Goal: Transaction & Acquisition: Purchase product/service

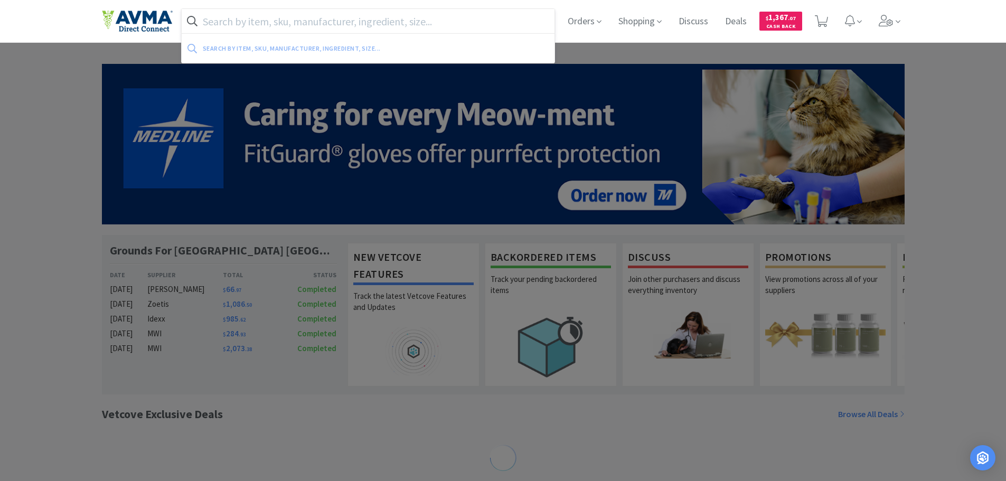
click at [346, 27] on input "text" at bounding box center [368, 21] width 373 height 24
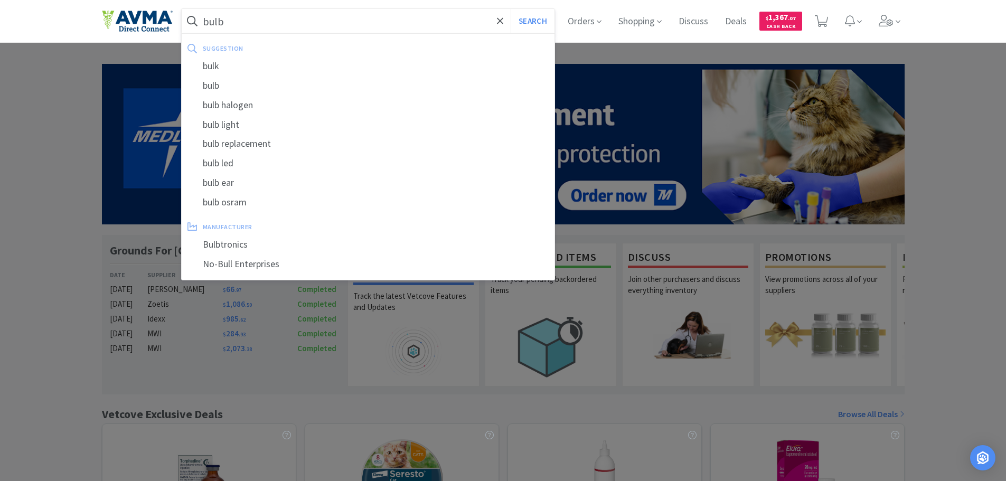
click at [511, 9] on button "Search" at bounding box center [533, 21] width 44 height 24
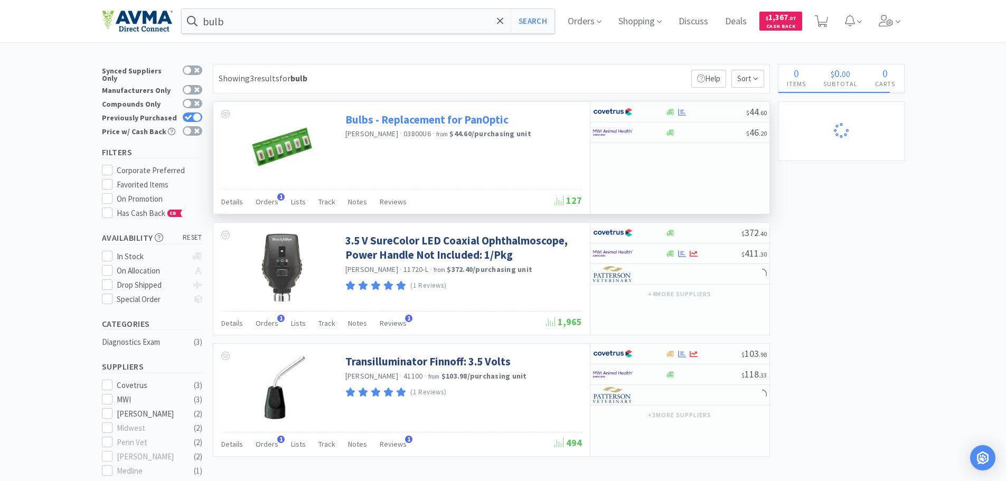
click at [428, 122] on link "Bulbs - Replacement for PanOptic" at bounding box center [426, 120] width 163 height 14
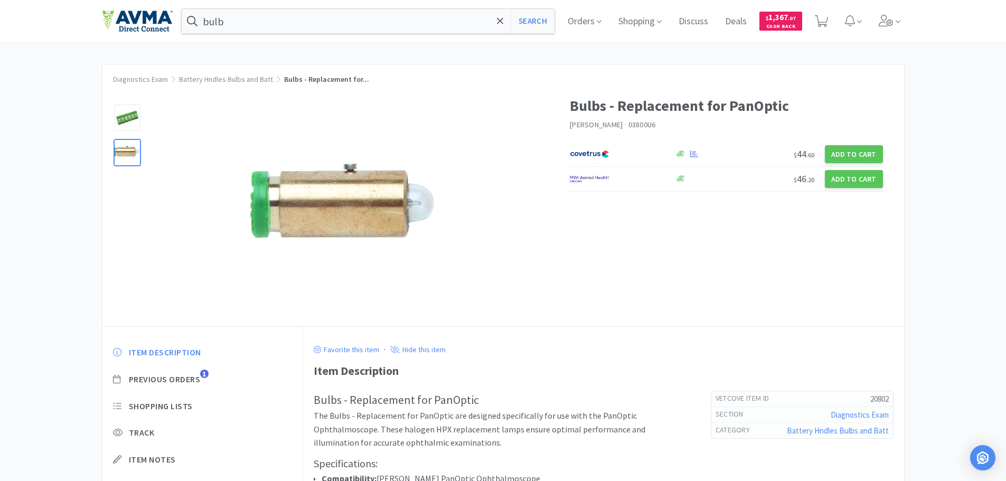
click at [123, 151] on div at bounding box center [127, 152] width 26 height 26
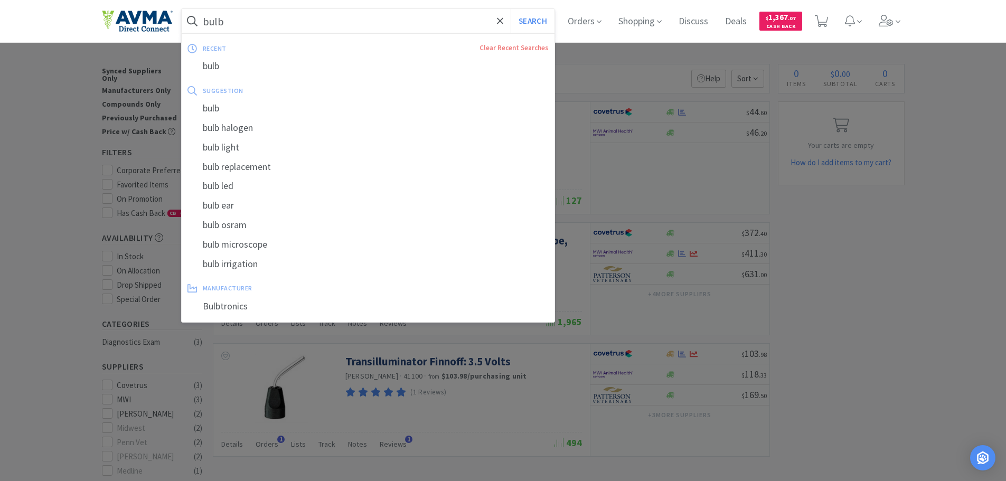
click at [265, 29] on input "bulb" at bounding box center [368, 21] width 373 height 24
click at [268, 27] on input "bulb" at bounding box center [368, 21] width 373 height 24
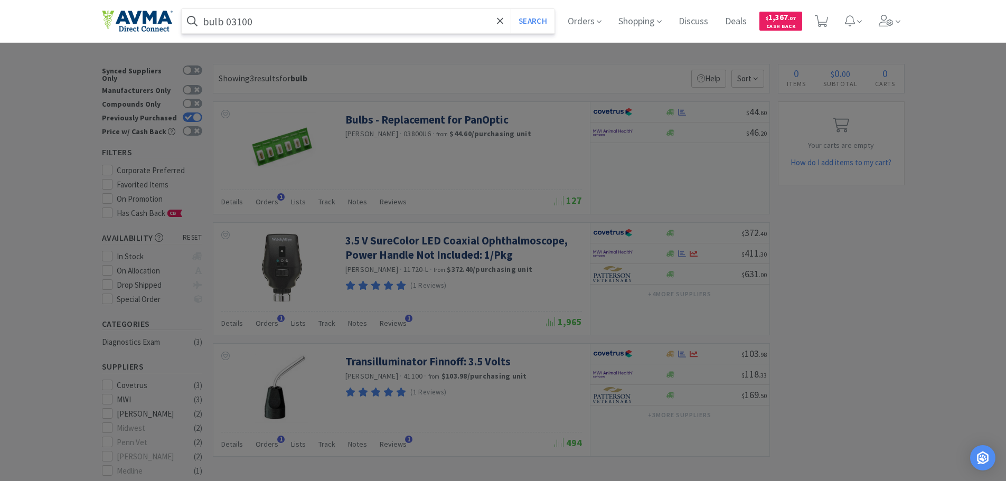
type input "bulb 03100"
click at [511, 9] on button "Search" at bounding box center [533, 21] width 44 height 24
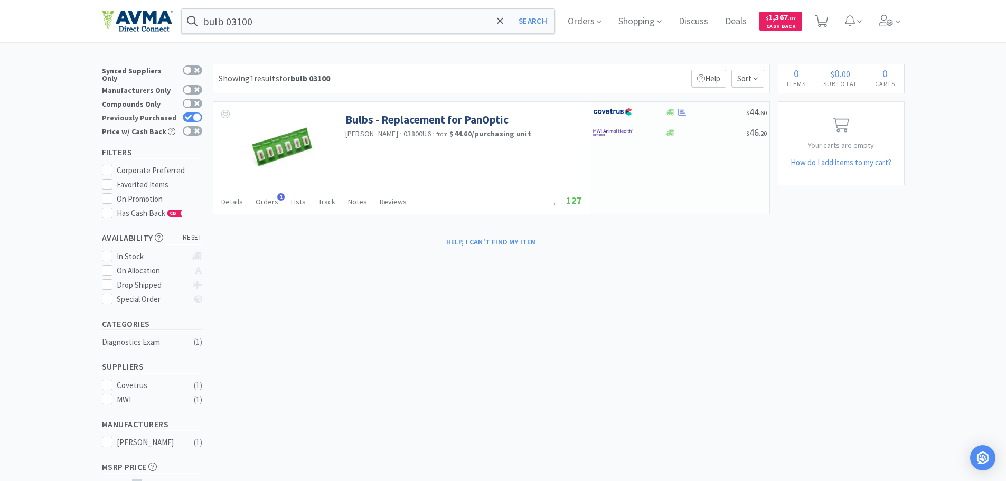
click at [189, 115] on icon at bounding box center [188, 117] width 7 height 5
checkbox input "false"
